Goal: Task Accomplishment & Management: Use online tool/utility

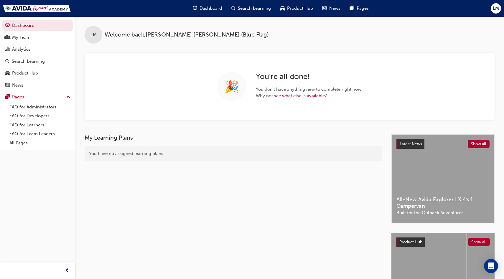
click at [494, 9] on span "LM" at bounding box center [495, 8] width 6 height 7
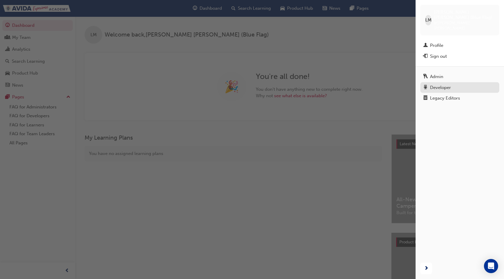
click at [455, 84] on div "Developer" at bounding box center [459, 87] width 73 height 7
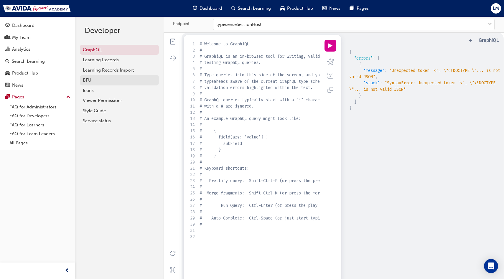
click at [138, 83] on div "BFU" at bounding box center [119, 80] width 73 height 7
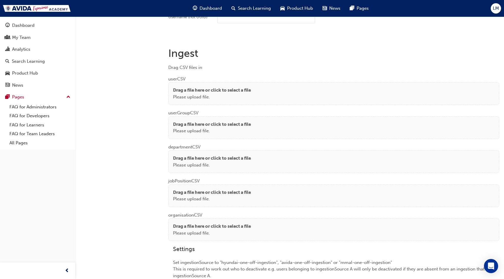
scroll to position [407, 0]
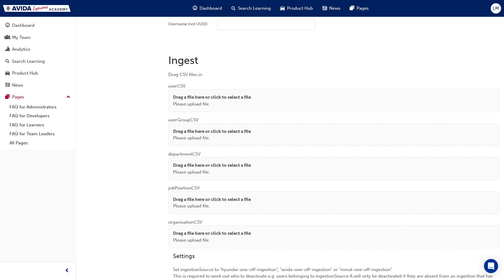
click at [242, 94] on p "Drag a file here or click to select a file" at bounding box center [212, 97] width 78 height 7
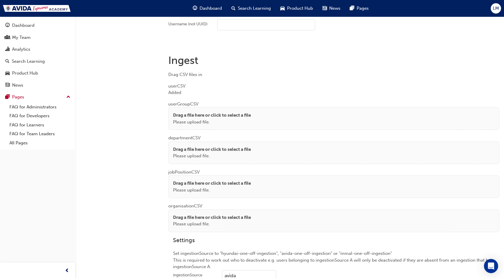
click at [236, 143] on div "Drag a file here or click to select a file Please upload file." at bounding box center [333, 152] width 331 height 23
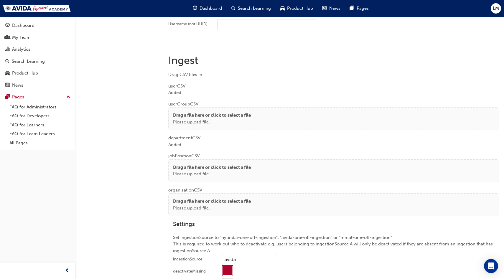
click at [240, 159] on div "Drag a file here or click to select a file Please upload file." at bounding box center [333, 170] width 331 height 23
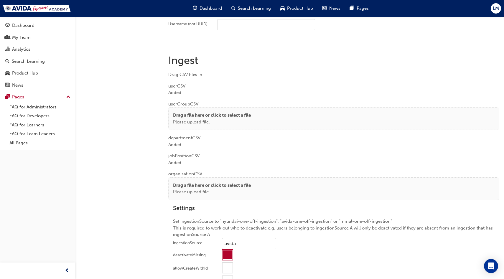
click at [236, 185] on p "Drag a file here or click to select a file" at bounding box center [212, 185] width 78 height 7
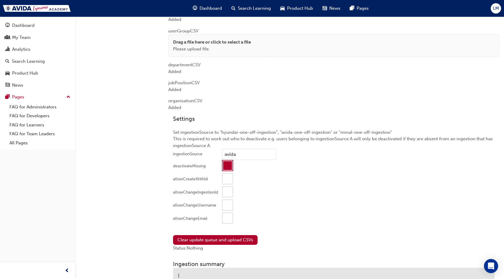
scroll to position [482, 0]
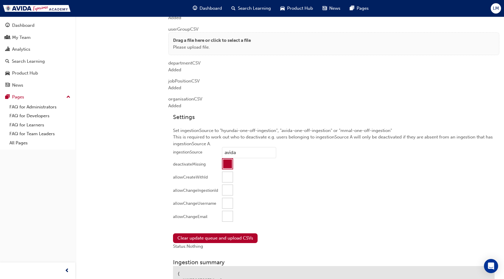
click at [229, 217] on div at bounding box center [227, 216] width 10 height 10
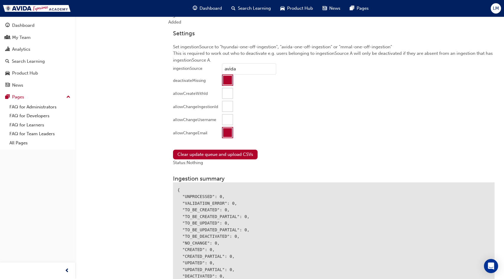
scroll to position [571, 0]
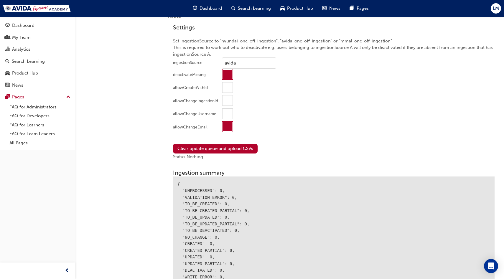
click at [226, 75] on div at bounding box center [227, 74] width 9 height 9
click at [213, 146] on button "Clear update queue and upload CSVs" at bounding box center [215, 149] width 85 height 10
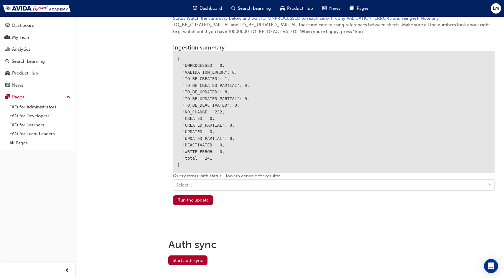
scroll to position [711, 0]
click at [195, 198] on button "Run the update" at bounding box center [193, 199] width 40 height 10
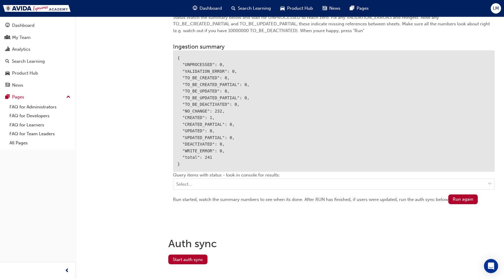
scroll to position [718, 0]
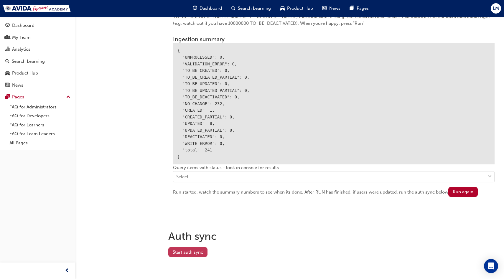
click at [185, 252] on button "Start auth sync" at bounding box center [187, 252] width 39 height 10
